Goal: Transaction & Acquisition: Purchase product/service

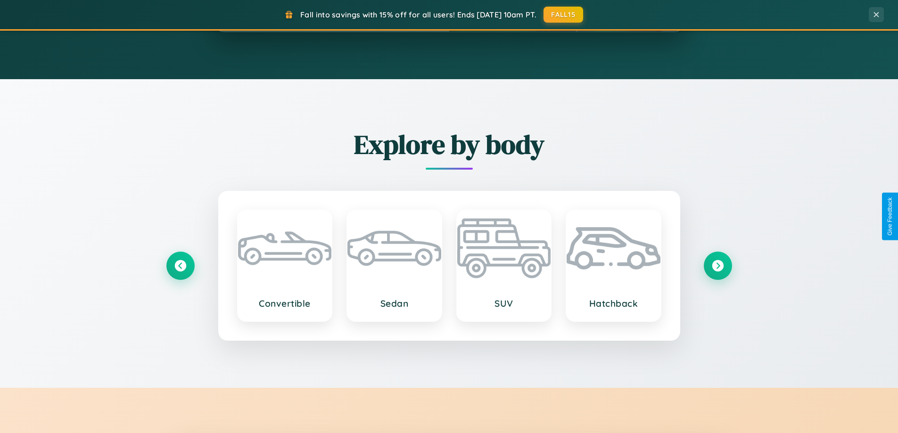
scroll to position [1814, 0]
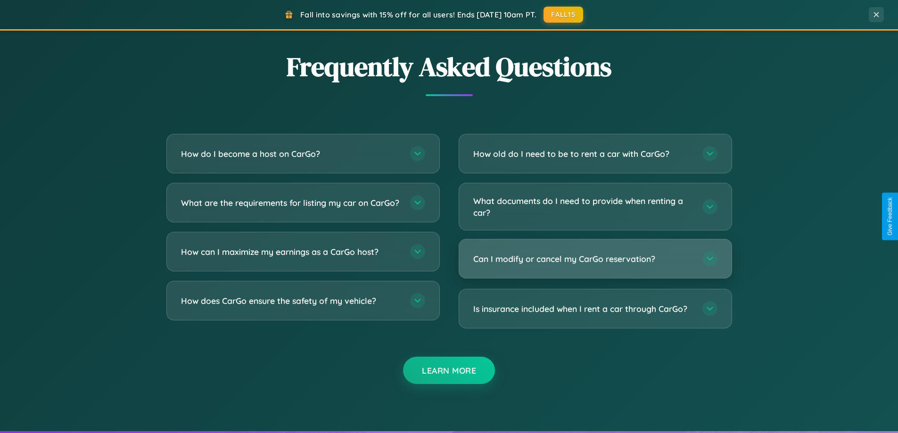
click at [595, 259] on h3 "Can I modify or cancel my CarGo reservation?" at bounding box center [583, 259] width 220 height 12
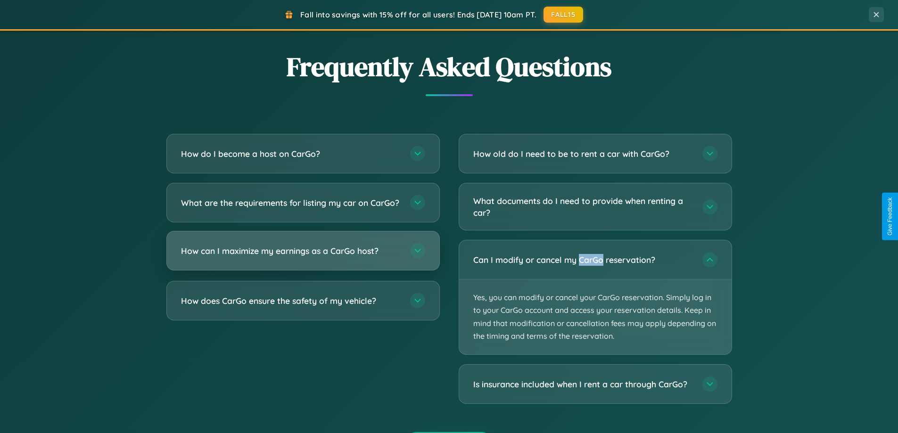
click at [303, 257] on h3 "How can I maximize my earnings as a CarGo host?" at bounding box center [291, 251] width 220 height 12
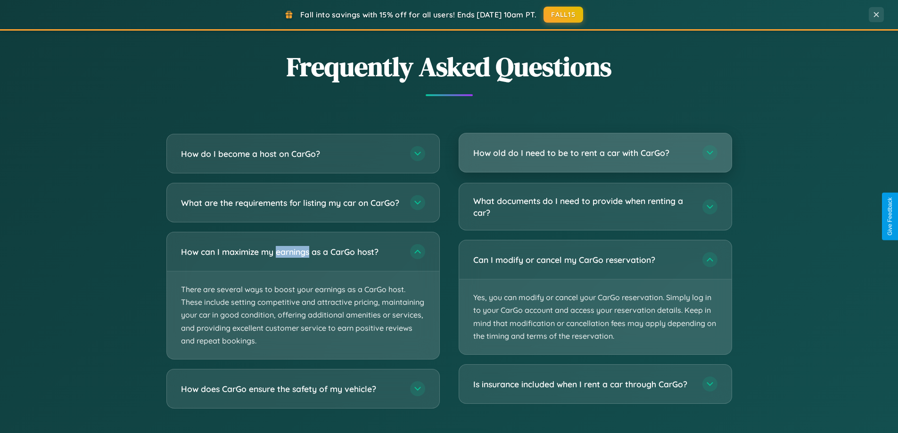
click at [595, 153] on h3 "How old do I need to be to rent a car with CarGo?" at bounding box center [583, 153] width 220 height 12
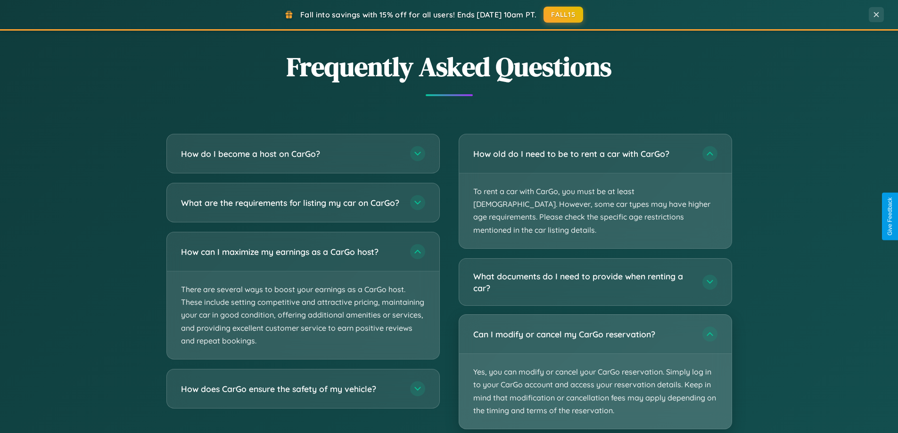
click at [595, 360] on p "Yes, you can modify or cancel your CarGo reservation. Simply log in to your Car…" at bounding box center [595, 391] width 272 height 75
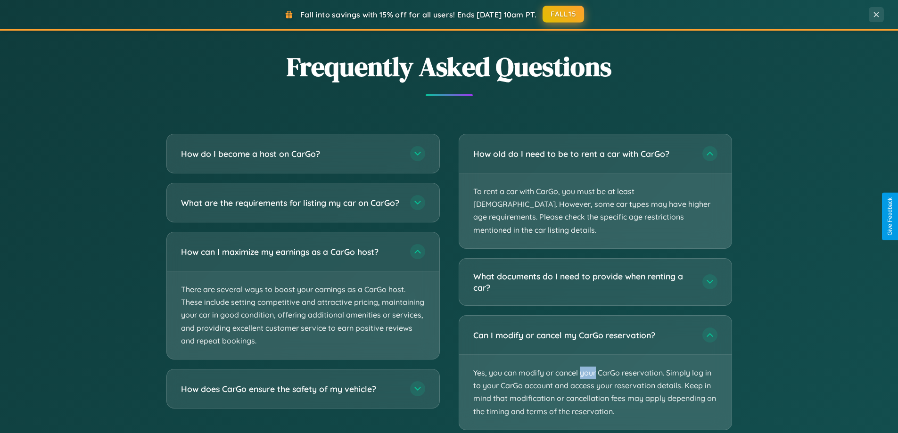
click at [564, 15] on button "FALL15" at bounding box center [563, 14] width 41 height 17
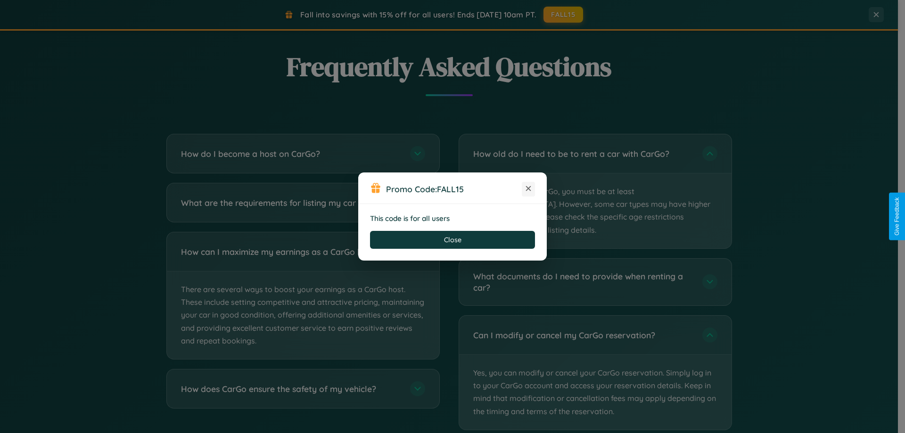
click at [528, 189] on icon at bounding box center [528, 188] width 9 height 9
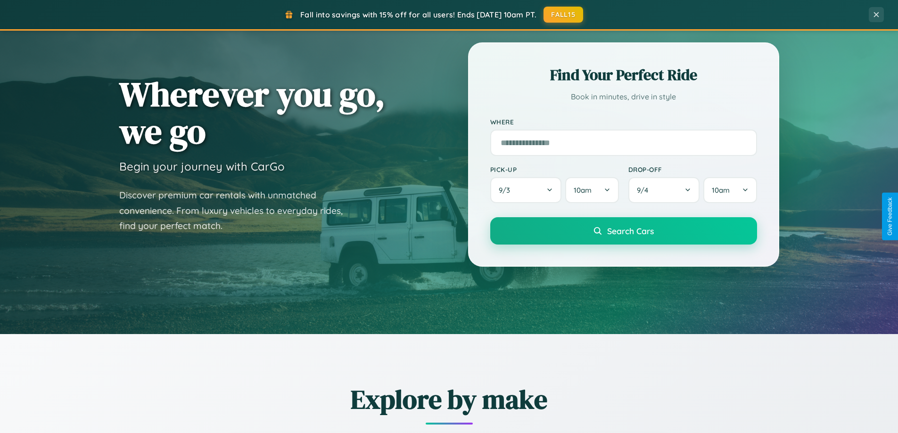
scroll to position [0, 0]
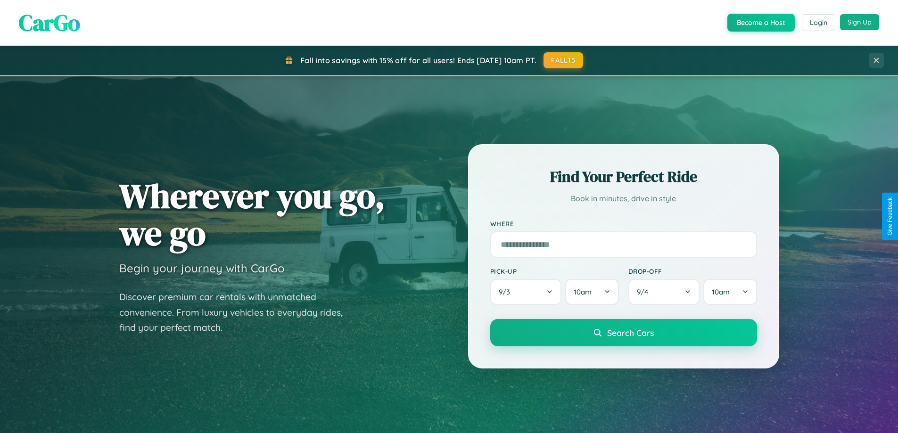
click at [859, 22] on button "Sign Up" at bounding box center [859, 22] width 39 height 16
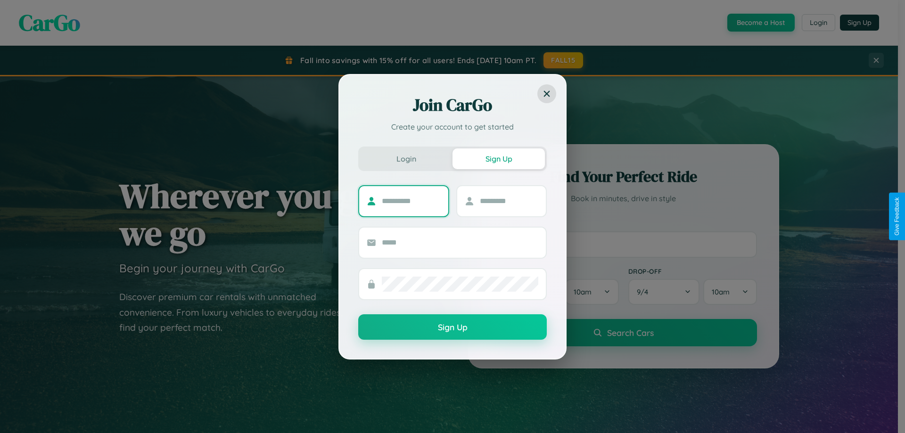
click at [411, 201] on input "text" at bounding box center [411, 201] width 59 height 15
type input "*******"
click at [509, 201] on input "text" at bounding box center [509, 201] width 59 height 15
type input "******"
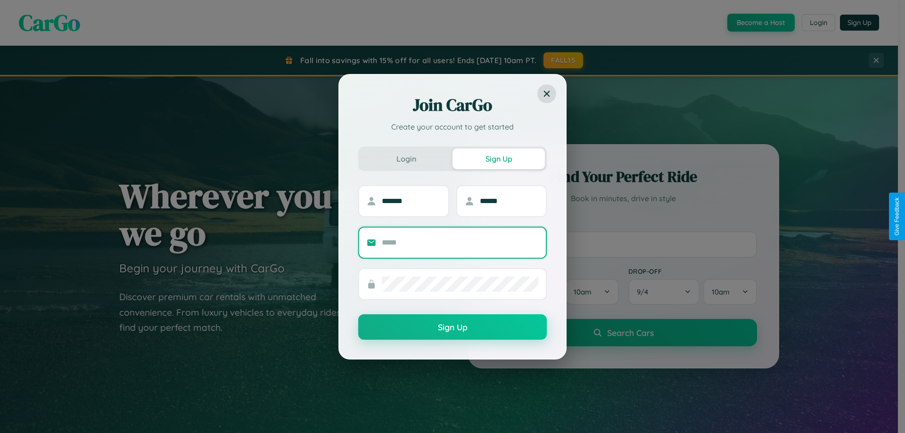
click at [460, 242] on input "text" at bounding box center [460, 242] width 156 height 15
type input "**********"
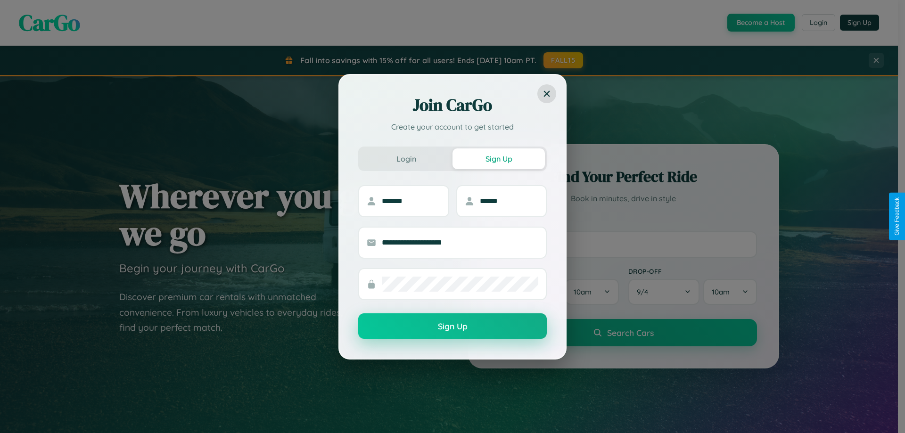
click at [452, 327] on button "Sign Up" at bounding box center [452, 325] width 189 height 25
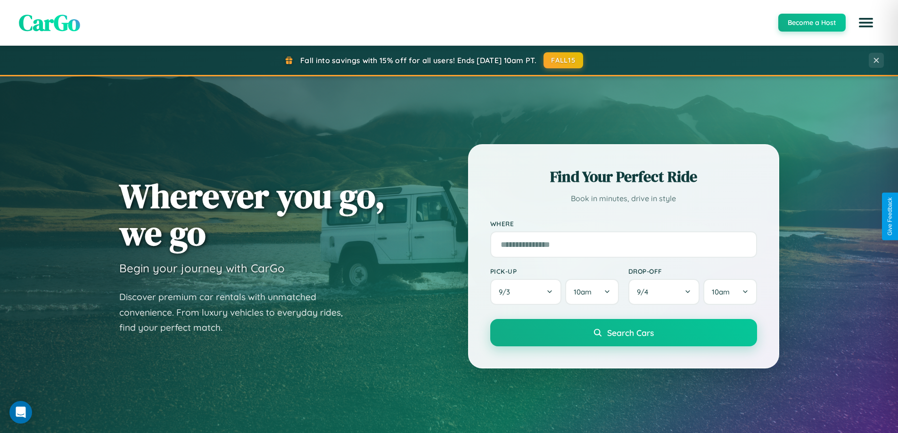
scroll to position [406, 0]
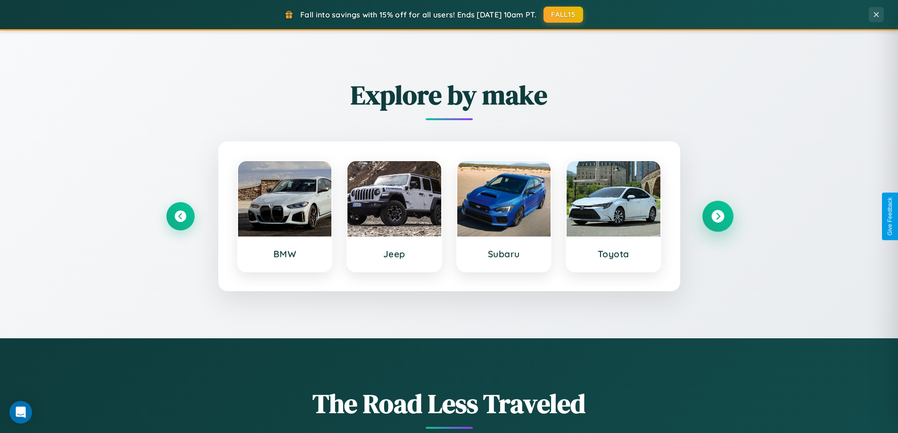
click at [717, 216] on icon at bounding box center [717, 216] width 13 height 13
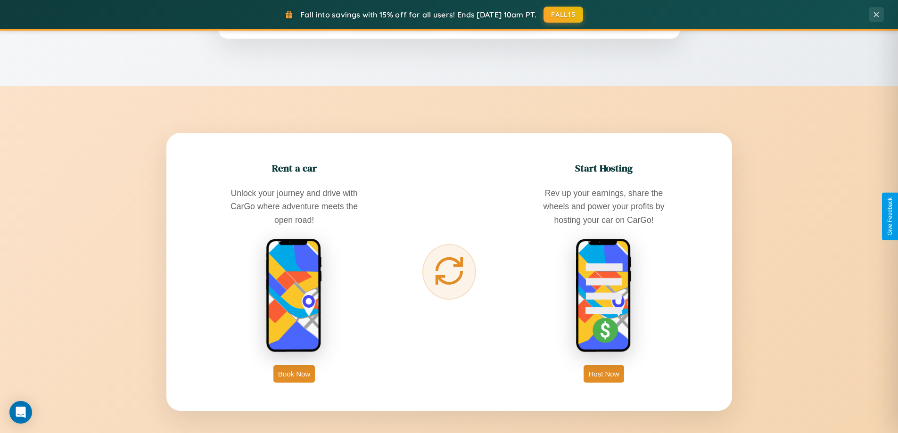
scroll to position [1514, 0]
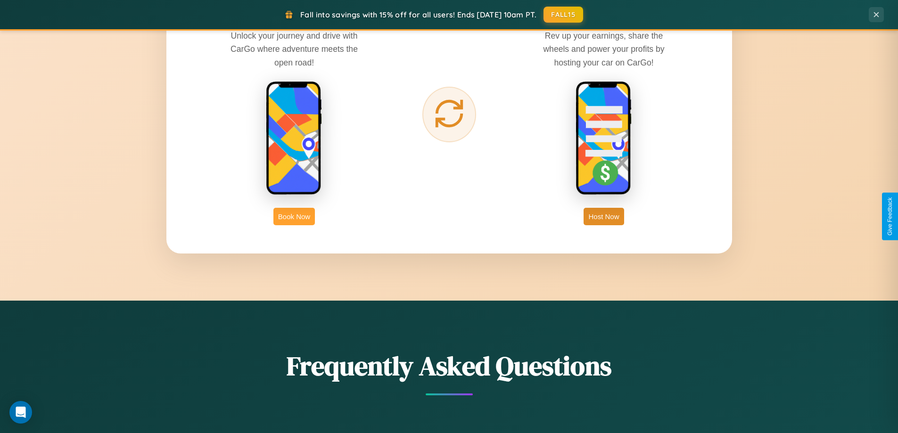
click at [294, 216] on button "Book Now" at bounding box center [293, 216] width 41 height 17
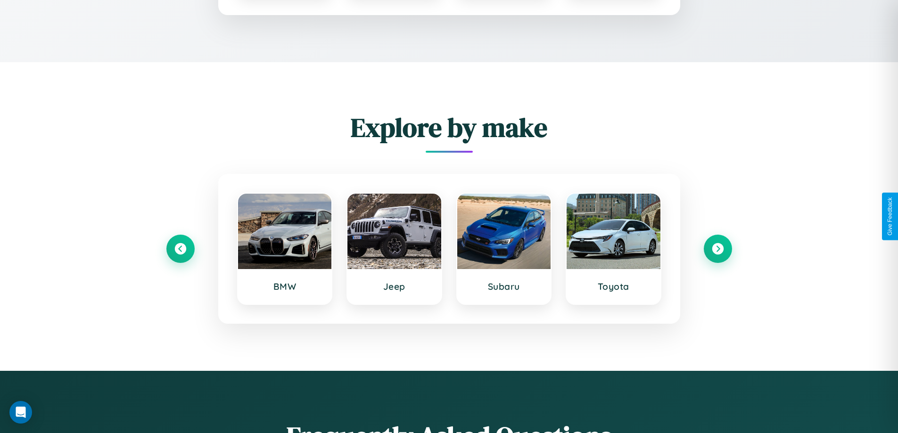
scroll to position [786, 0]
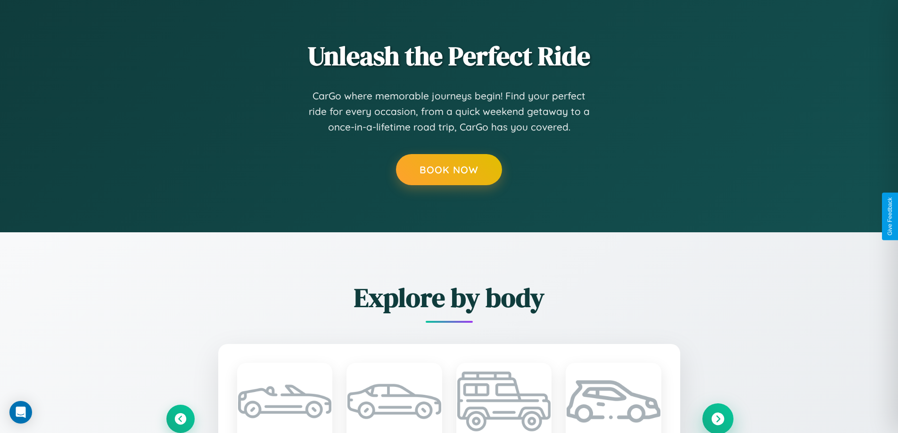
click at [717, 418] on icon at bounding box center [717, 418] width 13 height 13
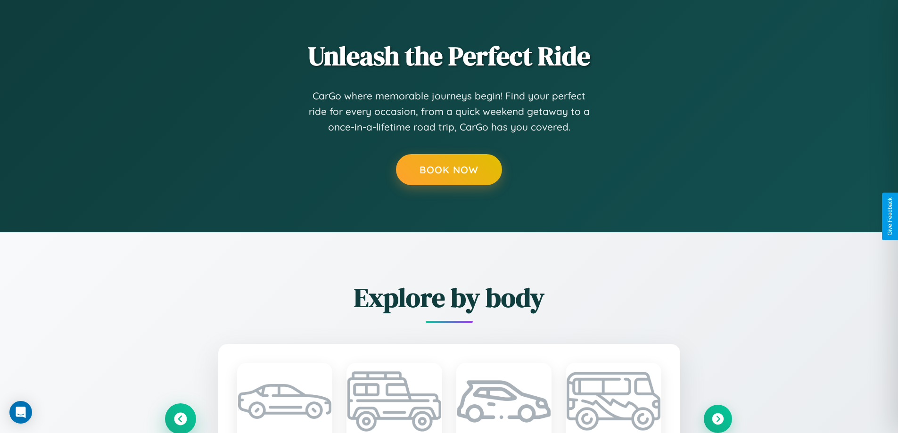
click at [180, 418] on icon at bounding box center [181, 419] width 16 height 16
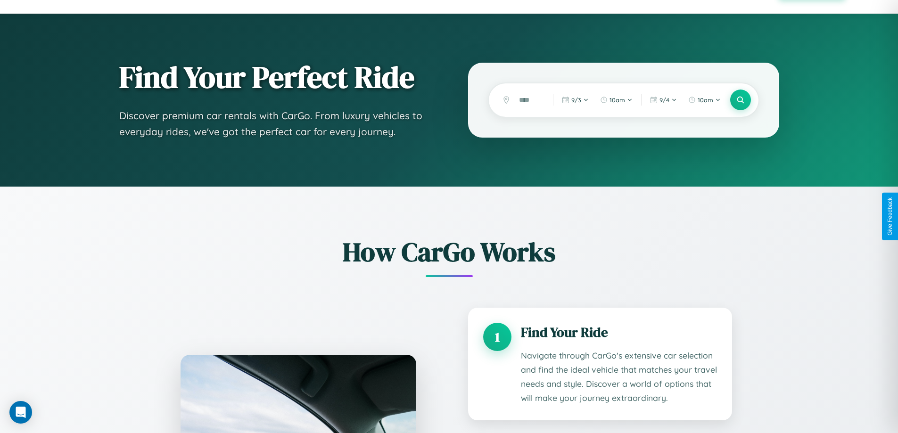
scroll to position [0, 0]
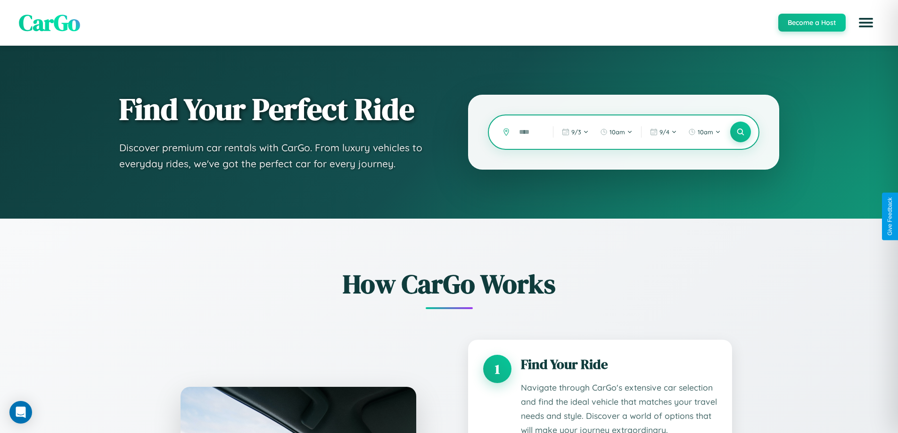
click at [529, 132] on input "text" at bounding box center [528, 132] width 29 height 16
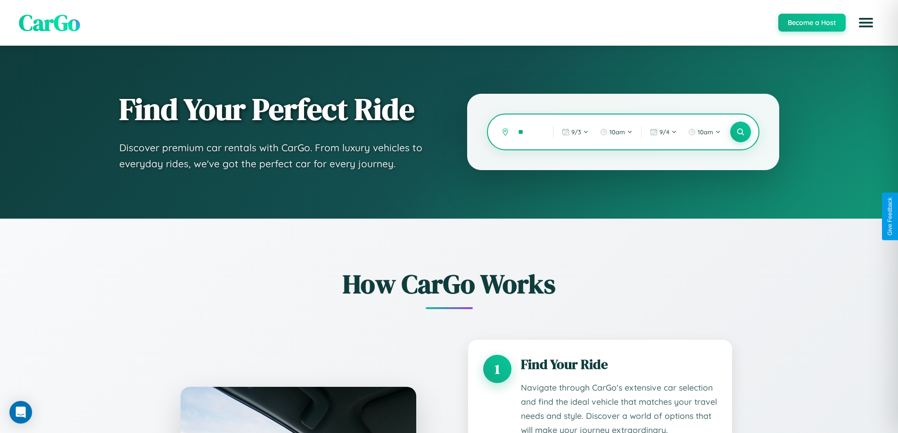
type input "*"
type input "**********"
click at [740, 132] on icon at bounding box center [740, 132] width 9 height 9
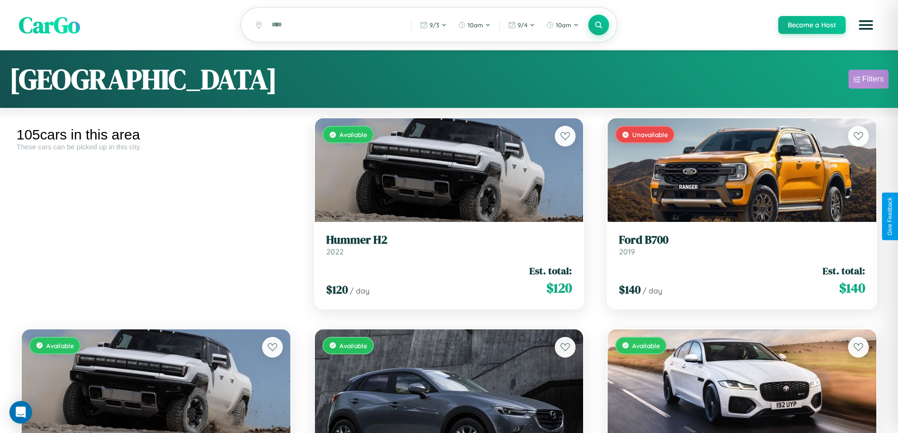
click at [868, 81] on div "Filters" at bounding box center [873, 78] width 22 height 9
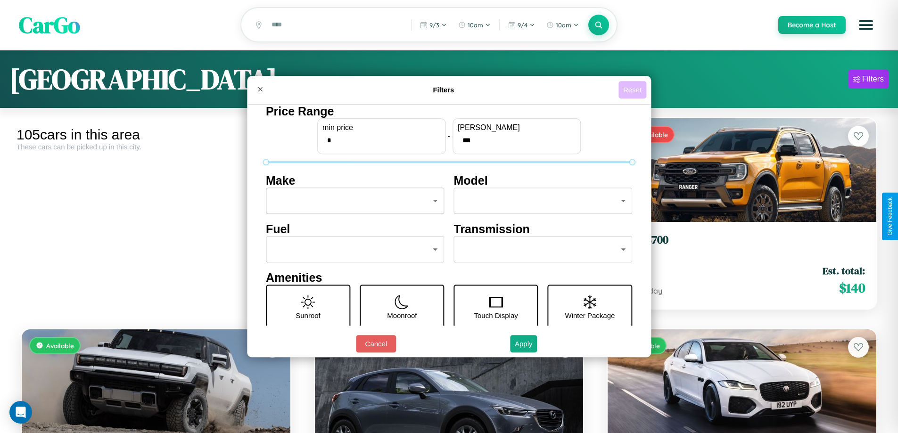
click at [633, 90] on button "Reset" at bounding box center [632, 89] width 28 height 17
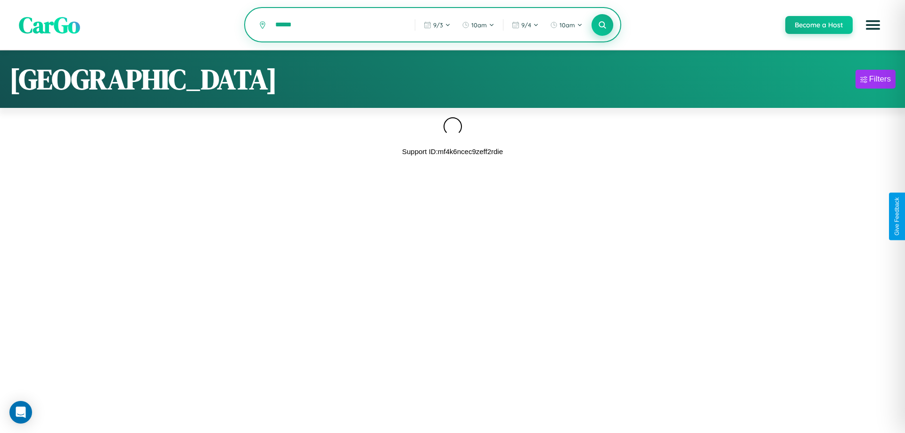
type input "******"
click at [602, 25] on icon at bounding box center [602, 24] width 9 height 9
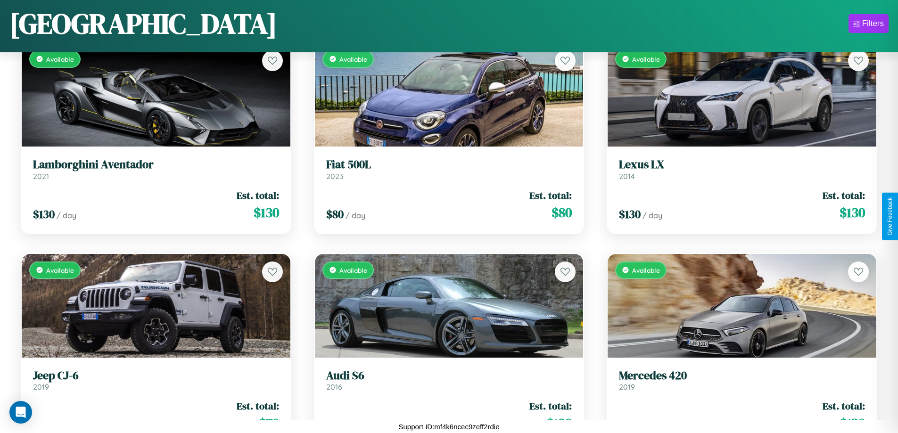
scroll to position [2454, 0]
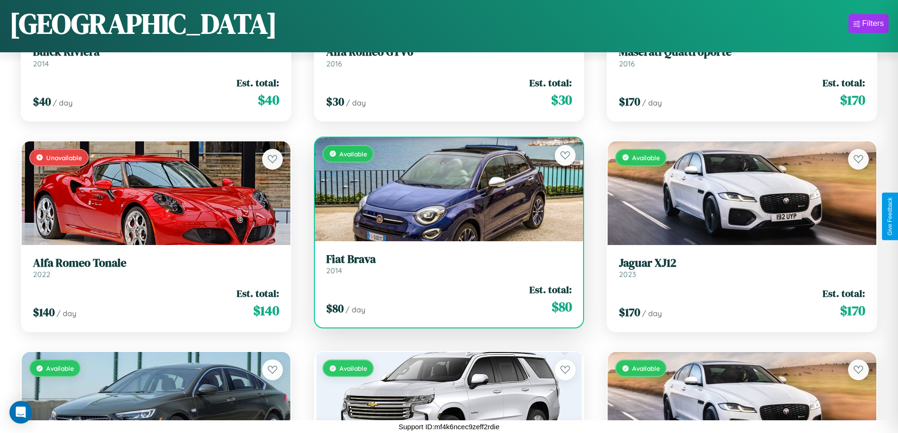
click at [445, 267] on link "Fiat Brava 2014" at bounding box center [449, 264] width 246 height 23
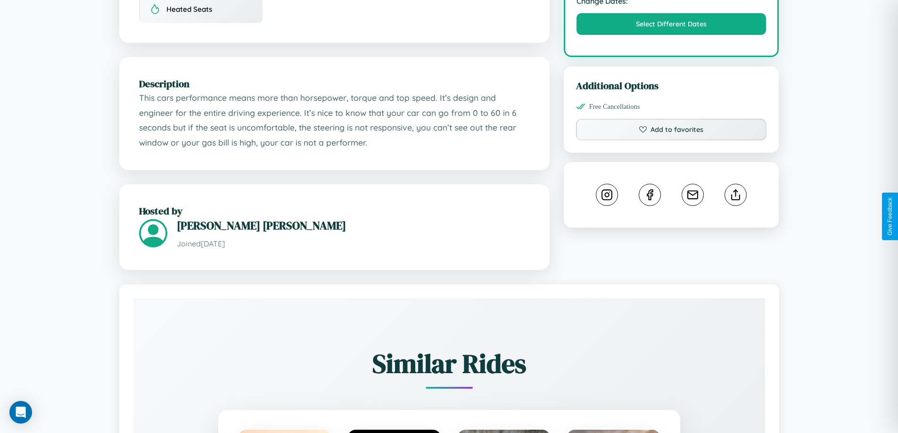
scroll to position [567, 0]
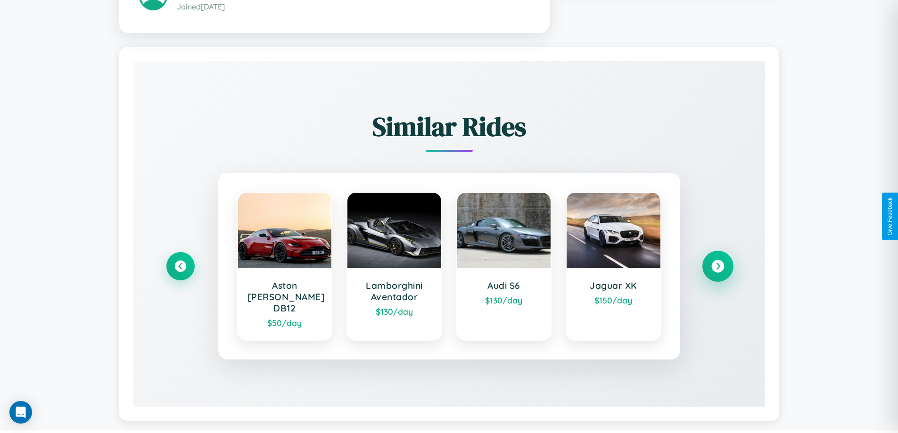
click at [717, 262] on icon at bounding box center [717, 266] width 13 height 13
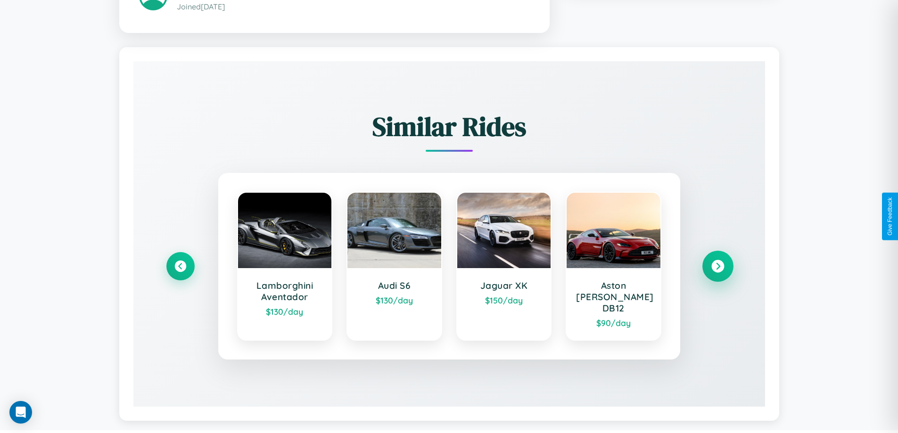
click at [717, 262] on icon at bounding box center [717, 266] width 13 height 13
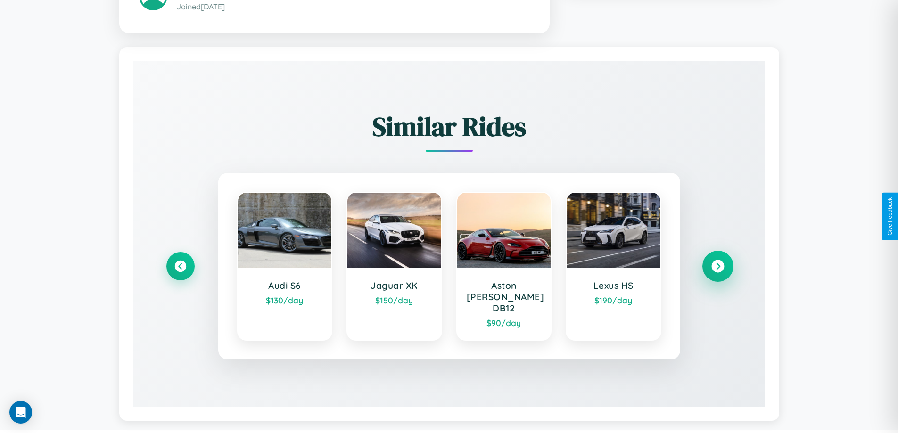
click at [717, 262] on icon at bounding box center [717, 266] width 13 height 13
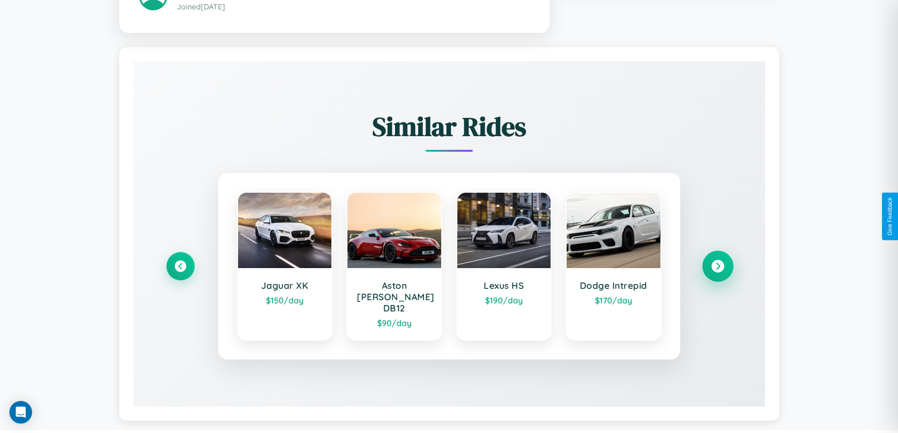
click at [717, 262] on icon at bounding box center [717, 266] width 13 height 13
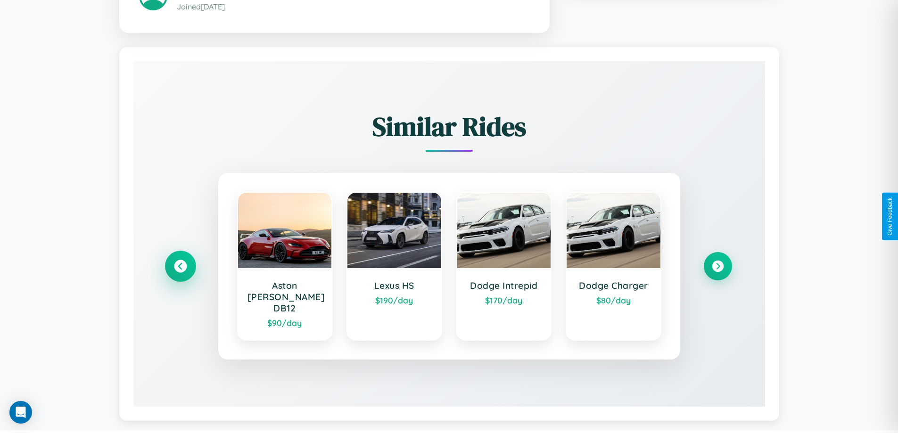
click at [180, 262] on icon at bounding box center [180, 266] width 13 height 13
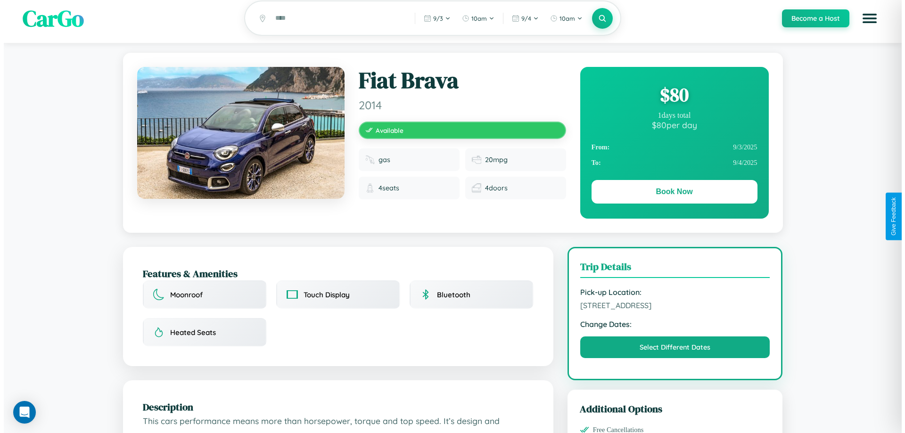
scroll to position [0, 0]
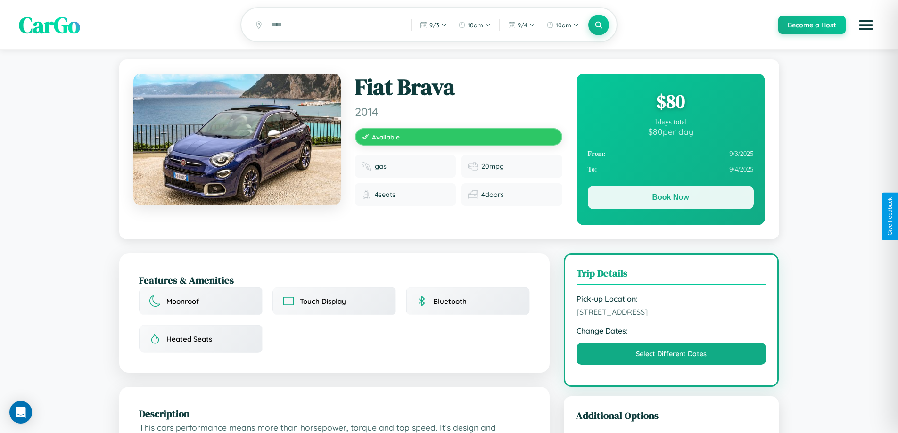
click at [670, 200] on button "Book Now" at bounding box center [671, 198] width 166 height 24
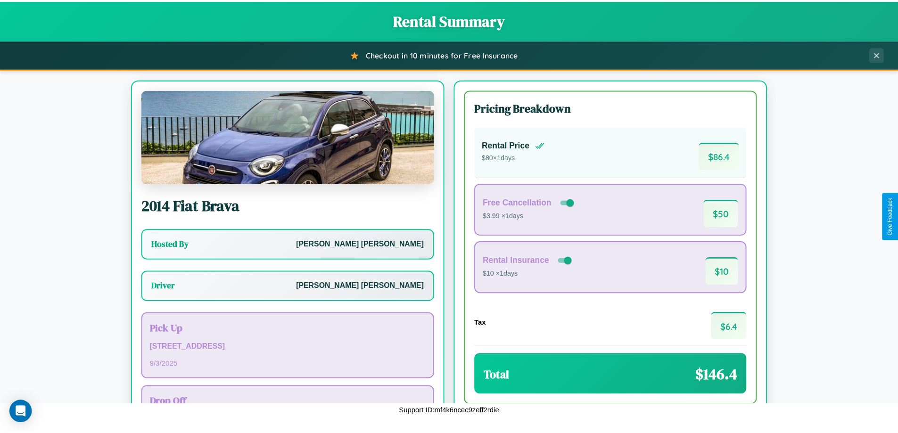
scroll to position [68, 0]
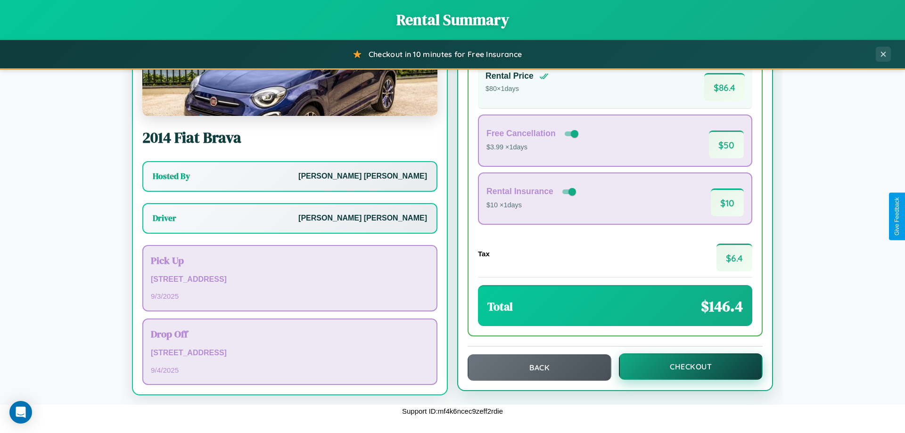
click at [684, 367] on button "Checkout" at bounding box center [691, 367] width 144 height 26
